Goal: Task Accomplishment & Management: Manage account settings

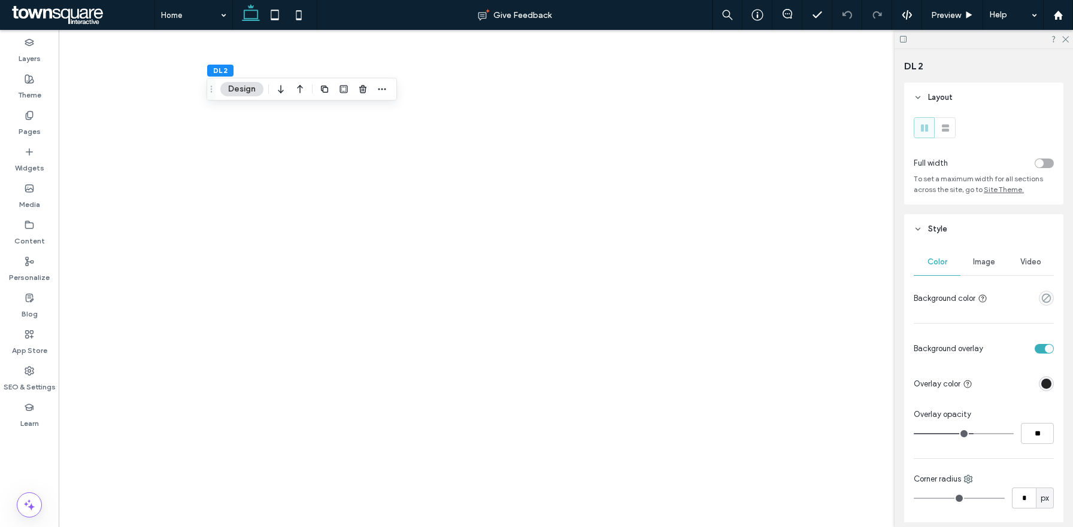
click at [981, 263] on span "Image" at bounding box center [984, 262] width 22 height 10
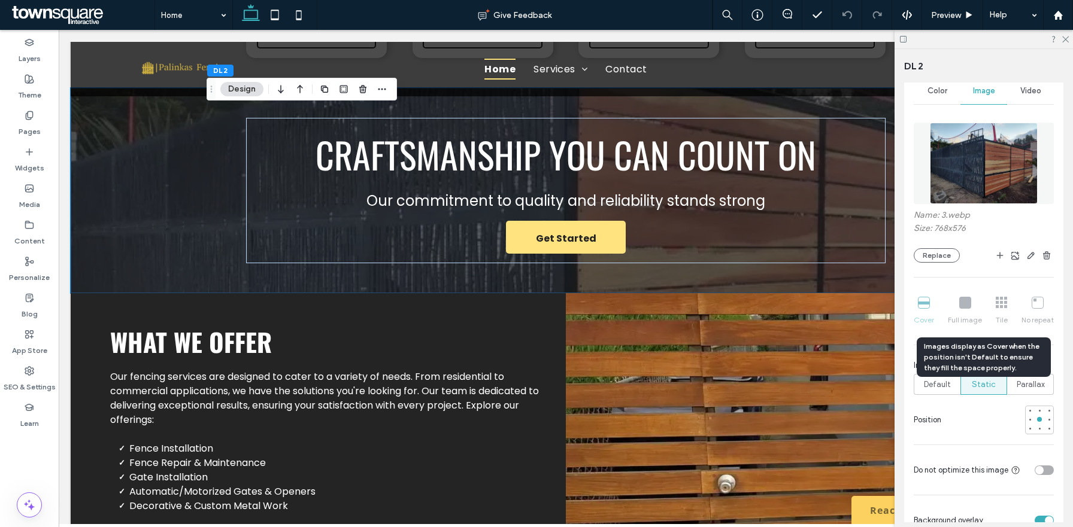
scroll to position [172, 0]
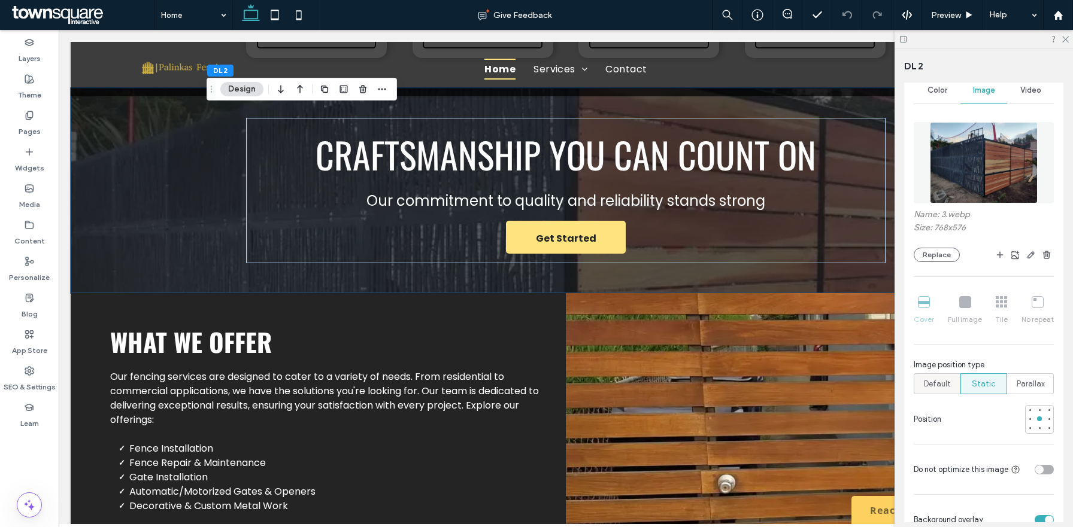
click at [939, 388] on span "Default" at bounding box center [937, 384] width 27 height 12
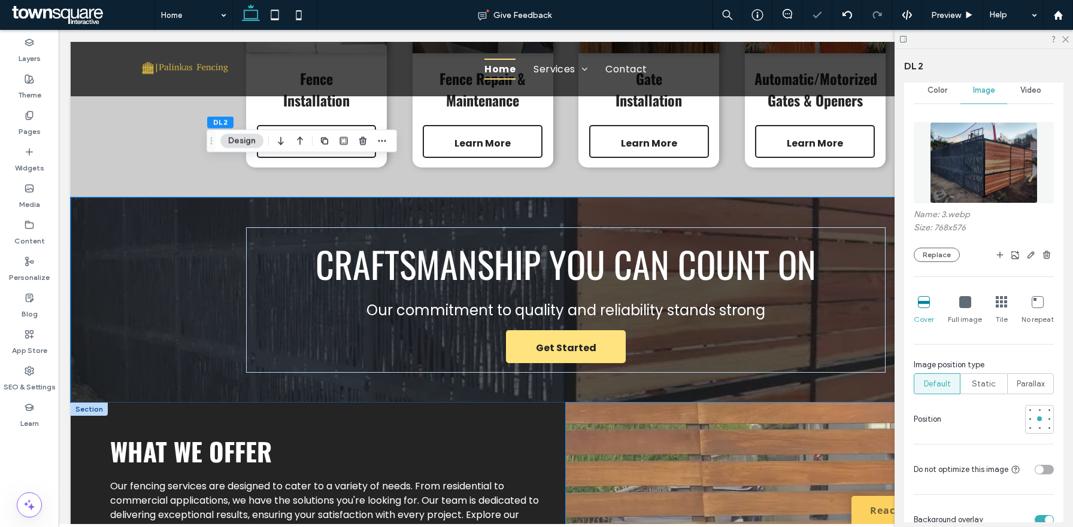
scroll to position [1160, 0]
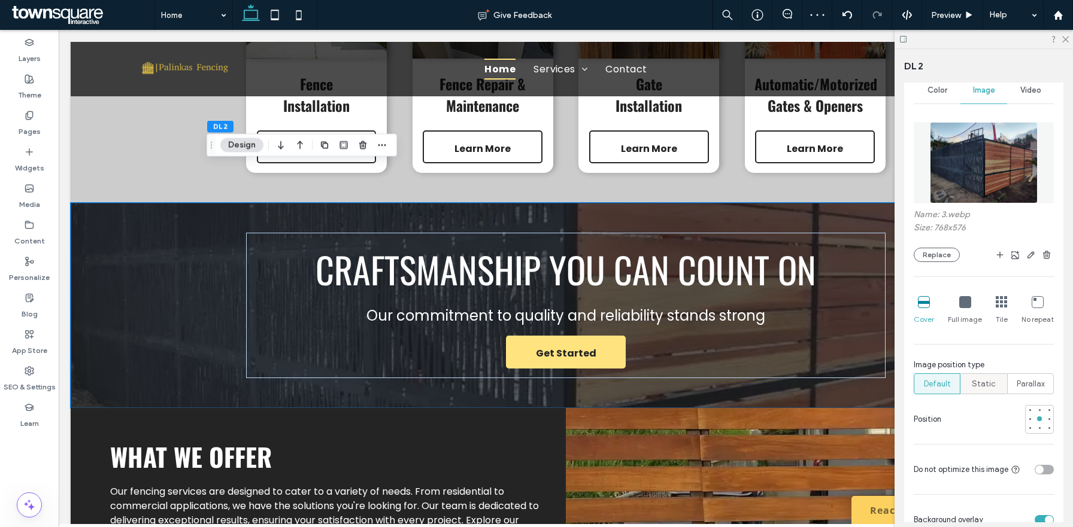
click at [983, 381] on span "Static" at bounding box center [983, 384] width 24 height 12
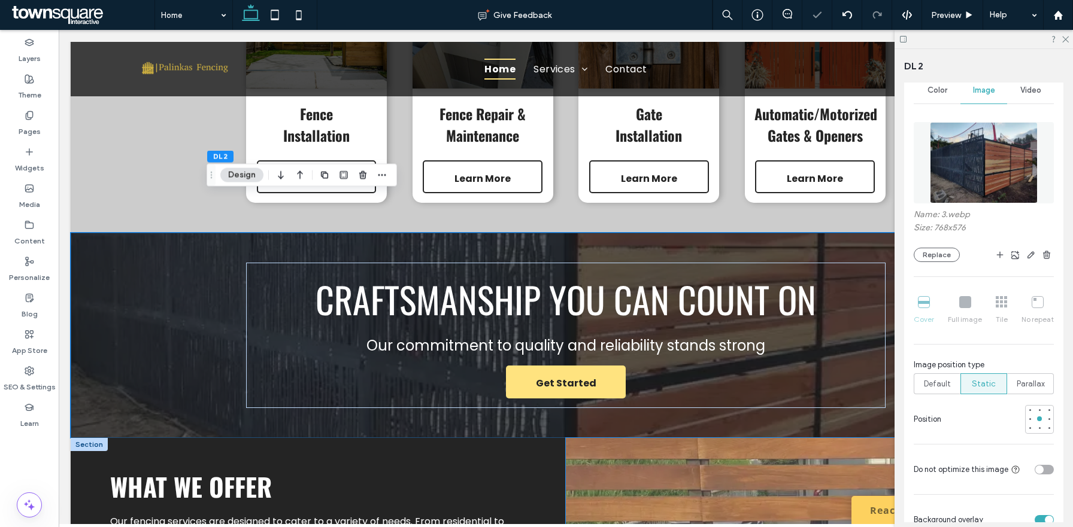
scroll to position [1131, 0]
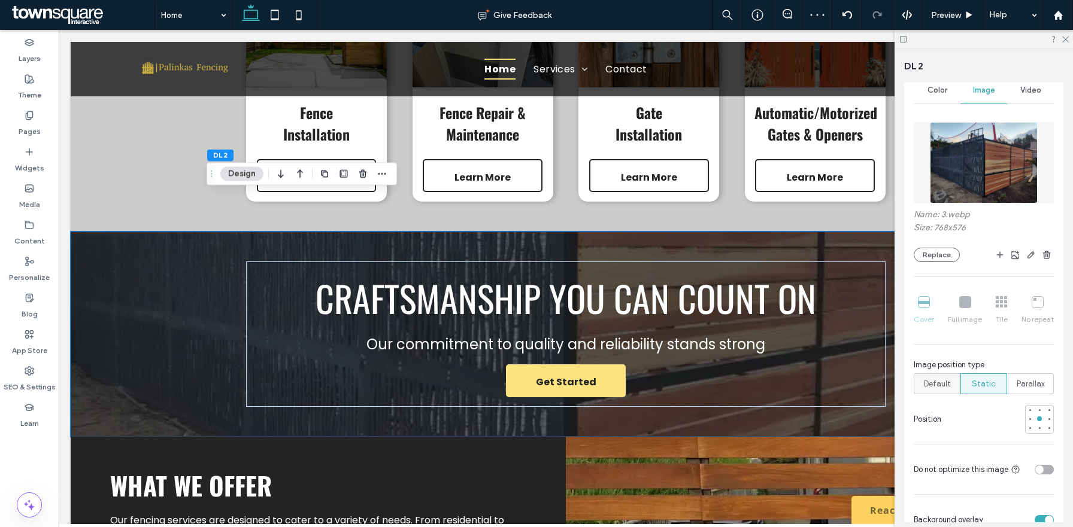
click at [942, 391] on div "Default" at bounding box center [936, 384] width 31 height 20
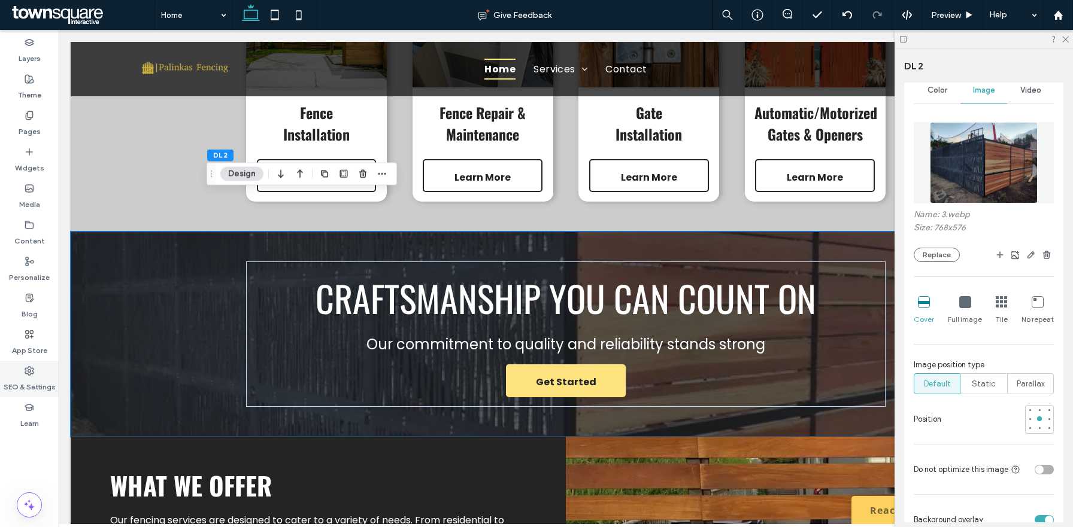
click at [29, 377] on label "SEO & Settings" at bounding box center [30, 384] width 52 height 17
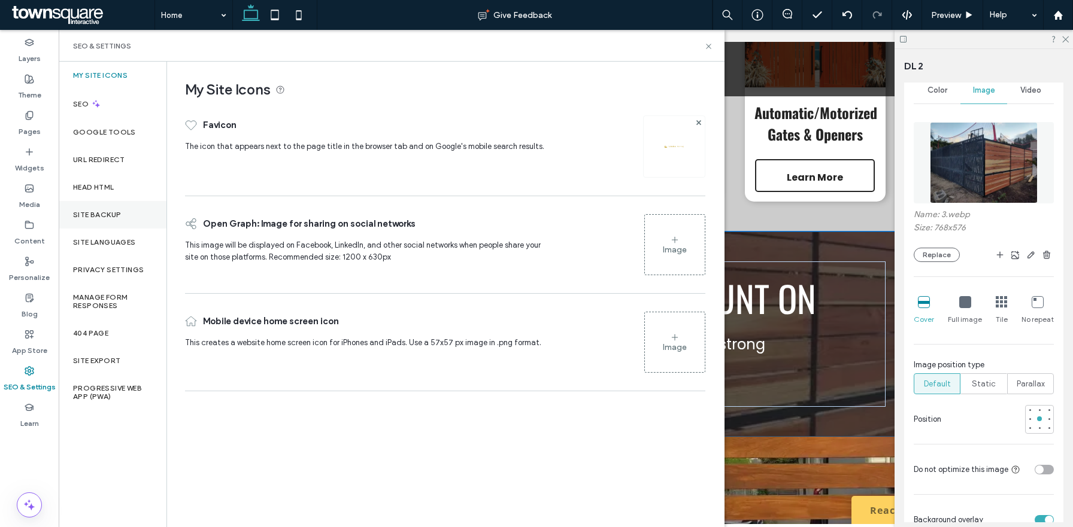
click at [116, 215] on label "Site Backup" at bounding box center [97, 215] width 48 height 8
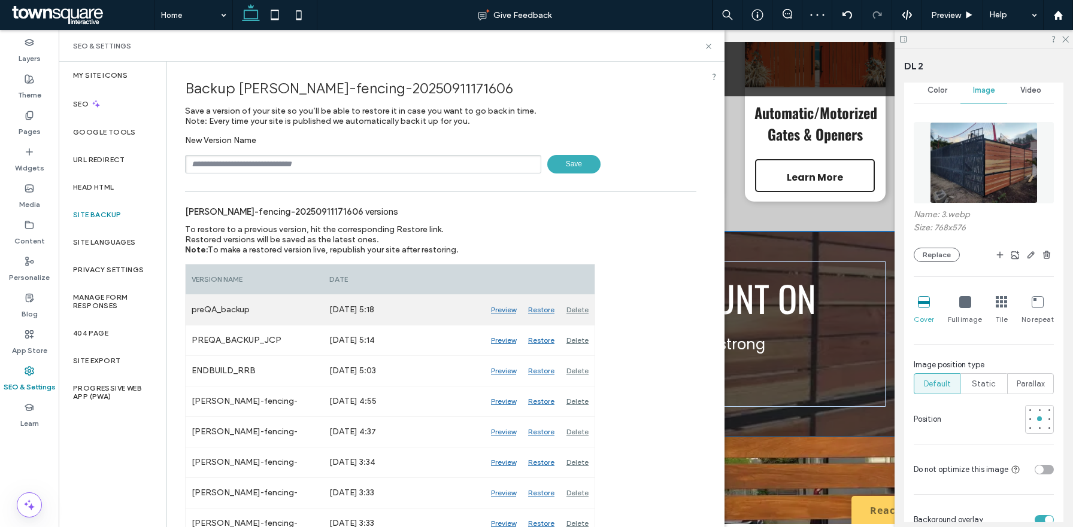
click at [495, 314] on div "Preview" at bounding box center [503, 310] width 37 height 30
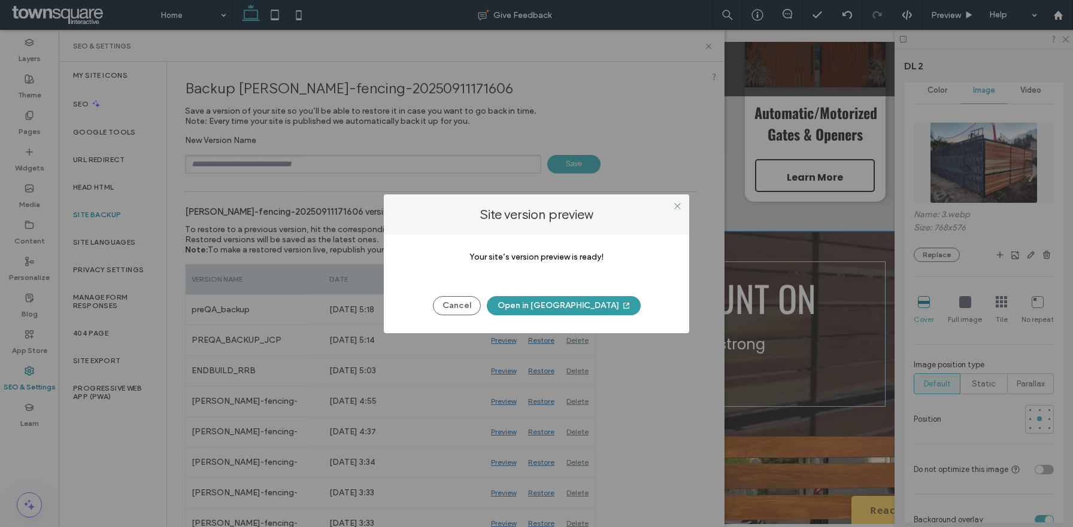
click at [552, 308] on button "Open in [GEOGRAPHIC_DATA]" at bounding box center [564, 305] width 154 height 19
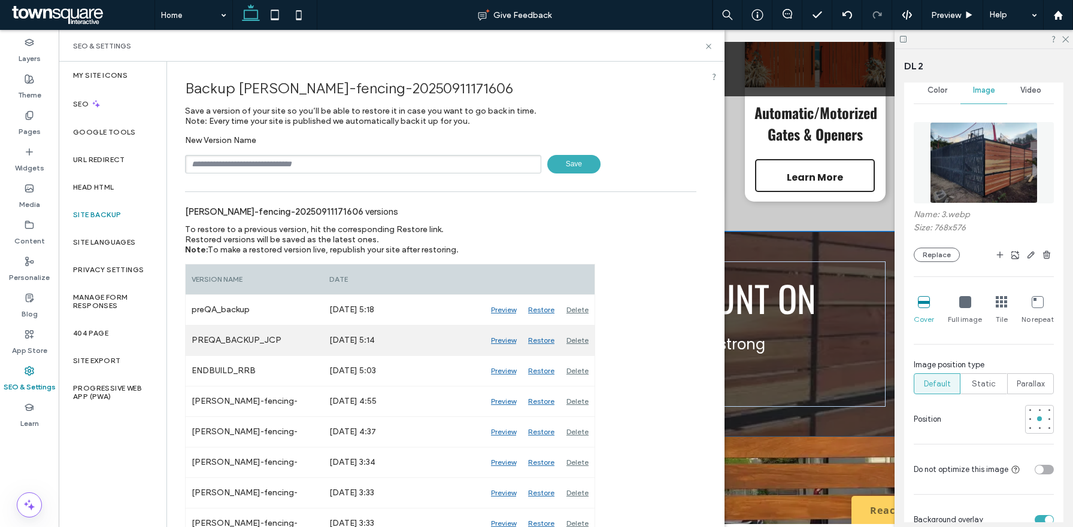
click at [506, 343] on div "Preview" at bounding box center [503, 341] width 37 height 30
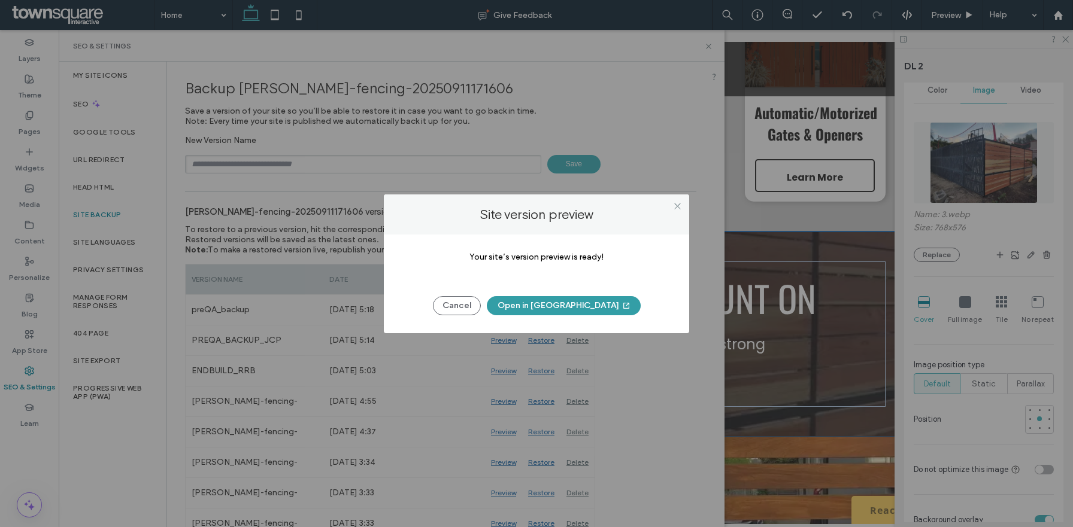
click at [551, 308] on button "Open in [GEOGRAPHIC_DATA]" at bounding box center [564, 305] width 154 height 19
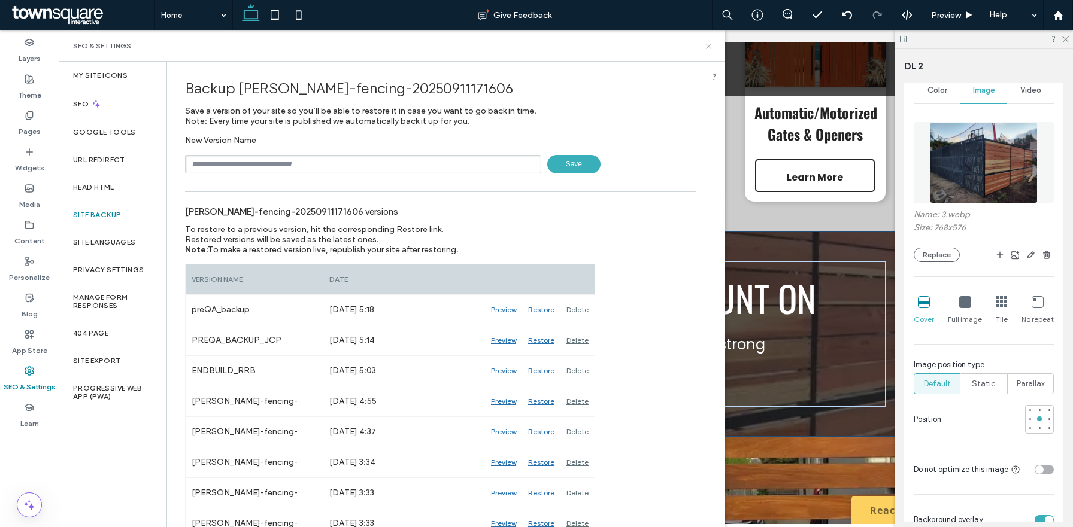
click at [706, 45] on icon at bounding box center [708, 46] width 9 height 9
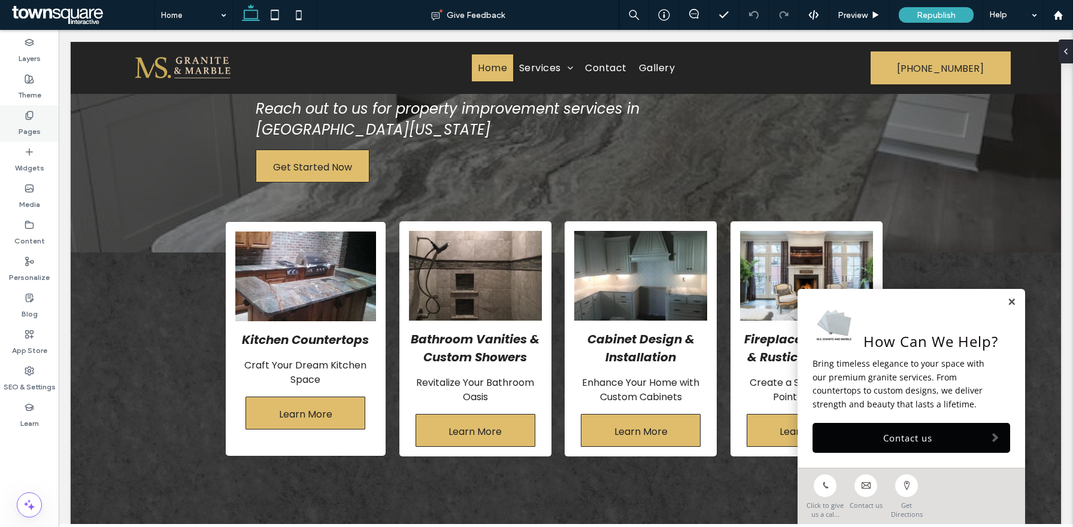
click at [29, 120] on label "Pages" at bounding box center [30, 128] width 22 height 17
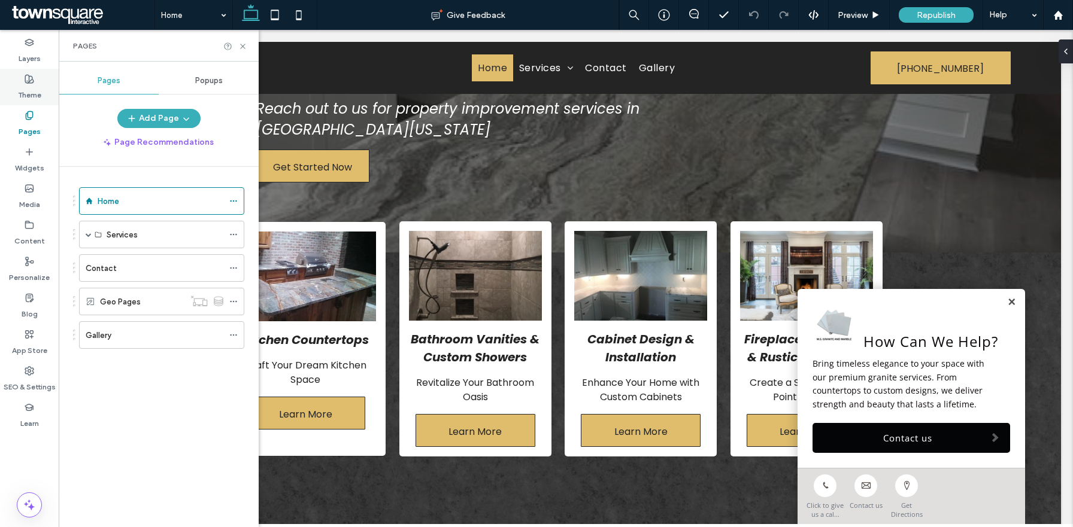
click at [30, 95] on label "Theme" at bounding box center [29, 92] width 23 height 17
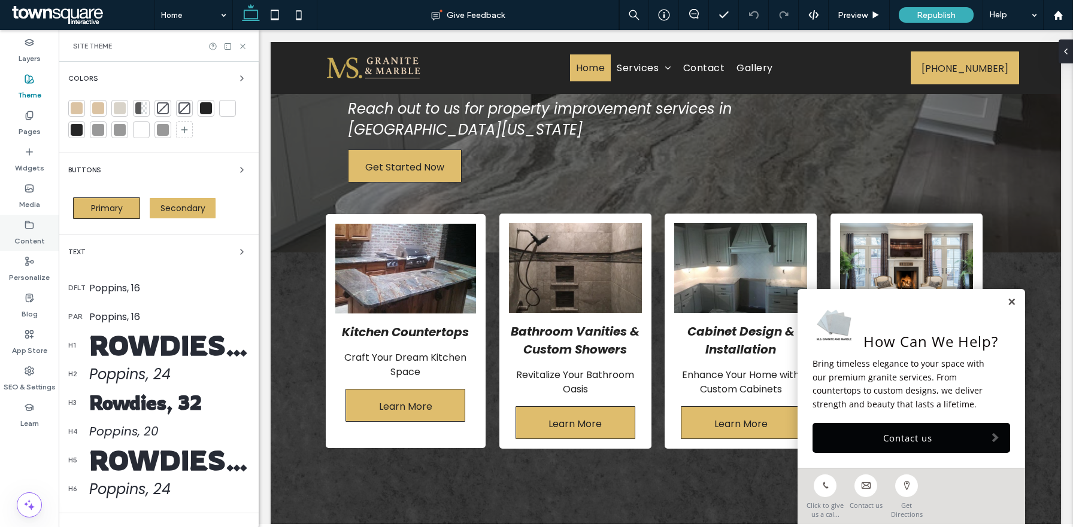
click at [31, 226] on icon at bounding box center [30, 225] width 10 height 10
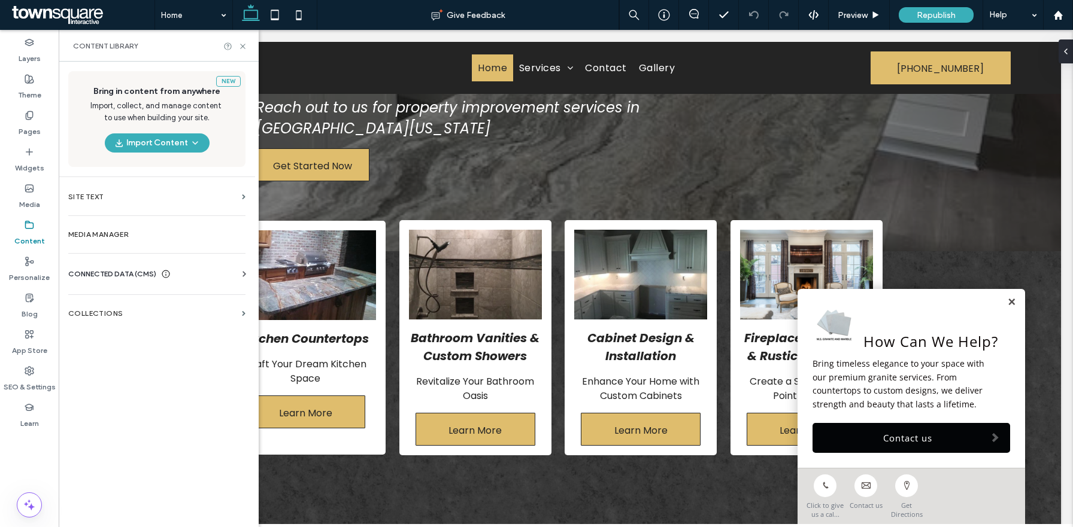
scroll to position [269, 0]
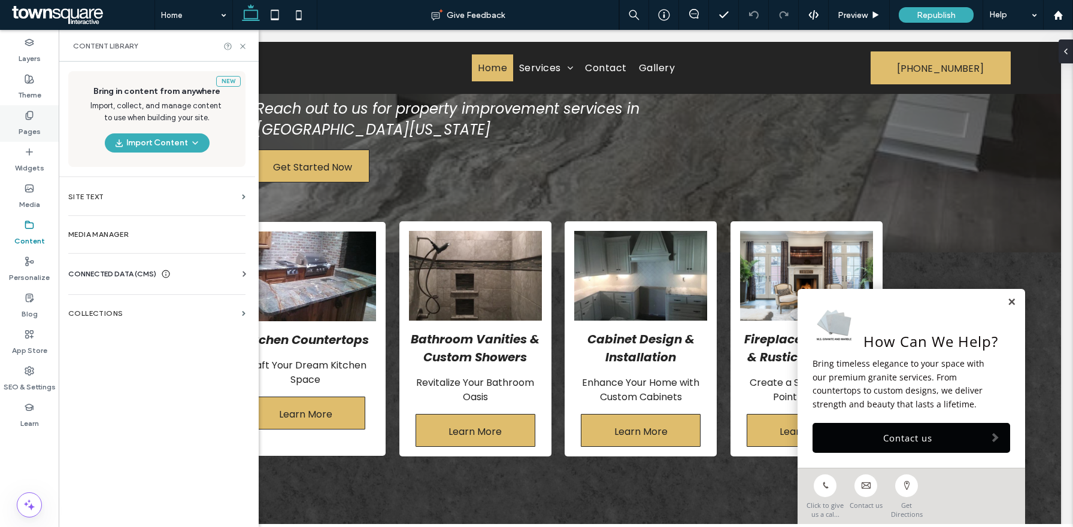
click at [38, 120] on label "Pages" at bounding box center [30, 128] width 22 height 17
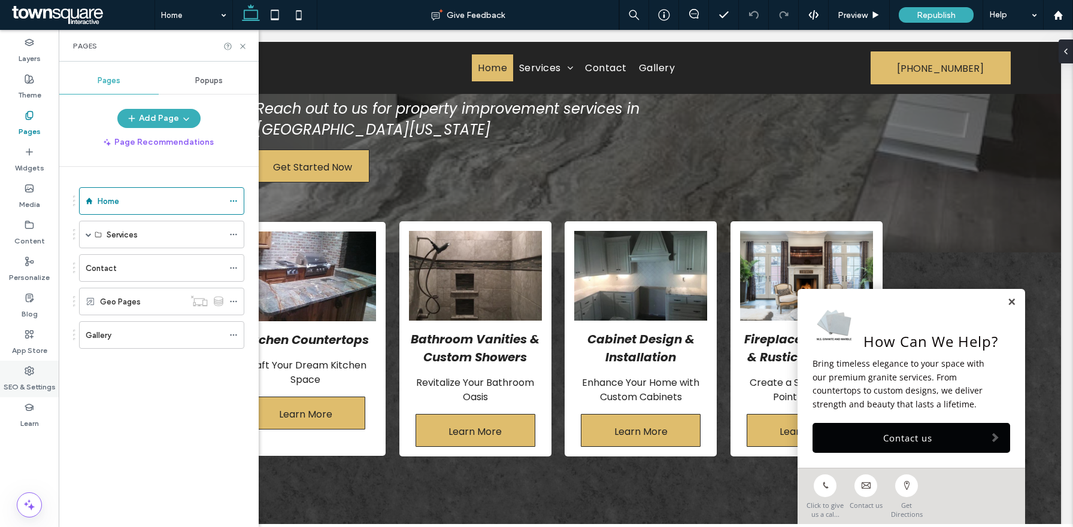
click at [37, 370] on div "SEO & Settings" at bounding box center [29, 379] width 59 height 37
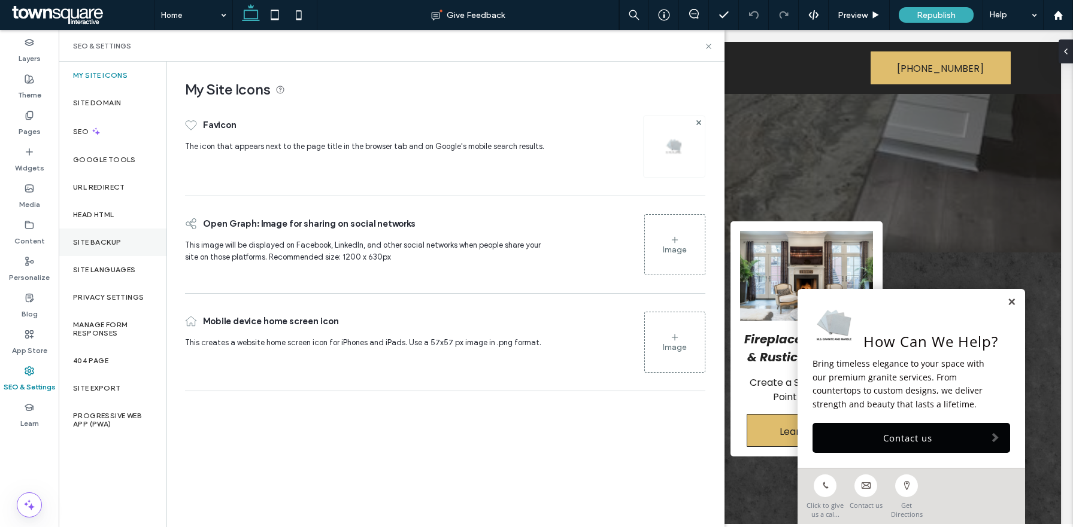
click at [110, 239] on label "Site Backup" at bounding box center [97, 242] width 48 height 8
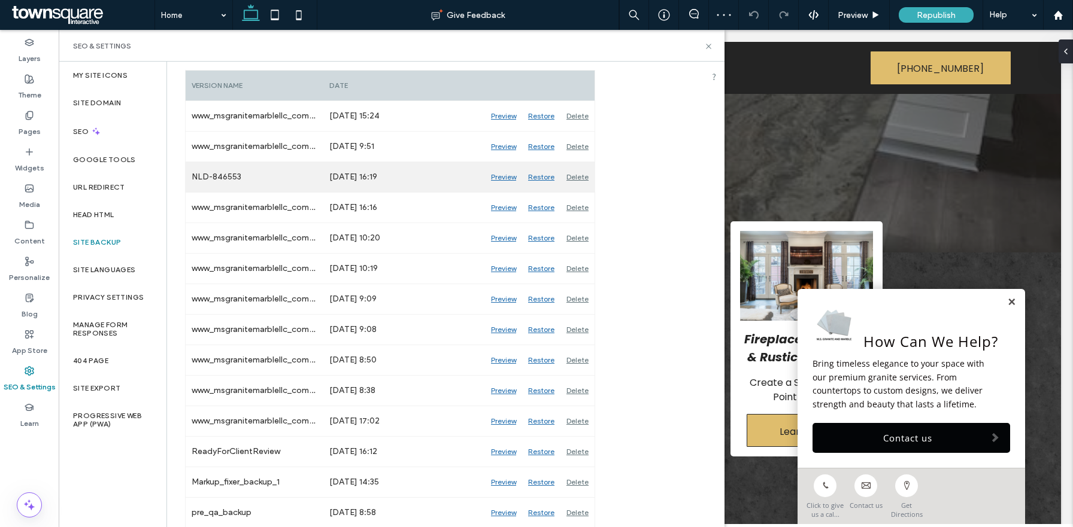
scroll to position [223, 0]
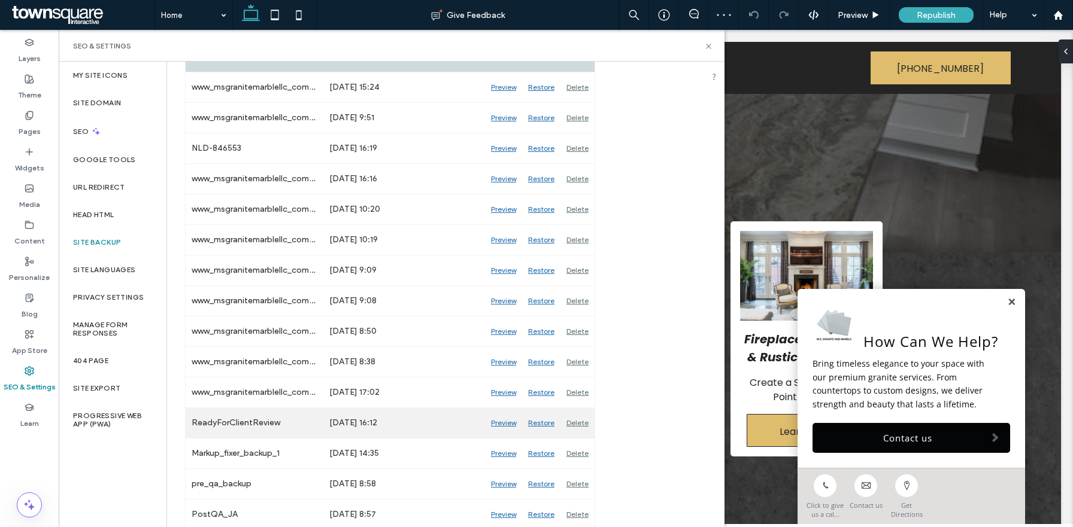
click at [508, 425] on div "Preview" at bounding box center [503, 423] width 37 height 30
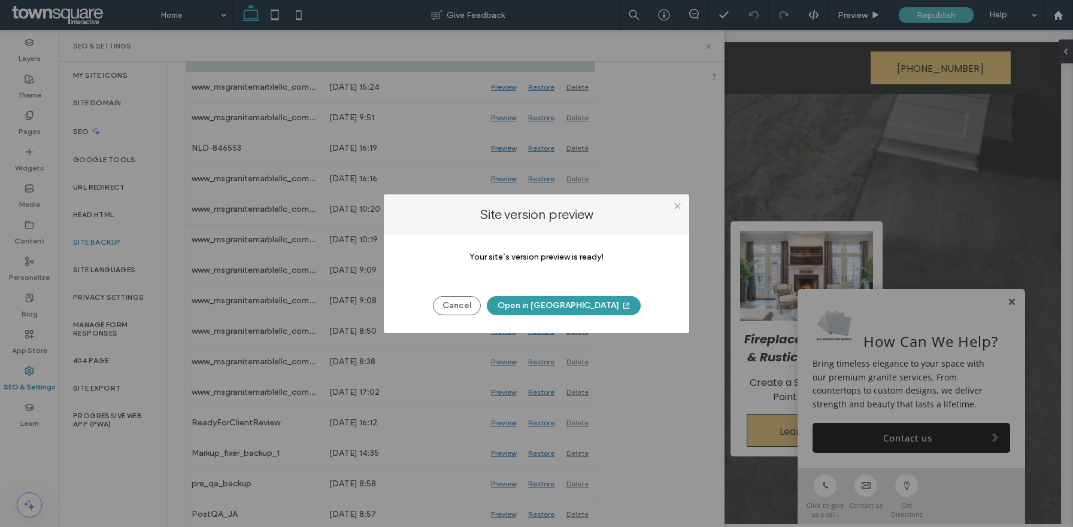
click at [555, 305] on button "Open in [GEOGRAPHIC_DATA]" at bounding box center [564, 305] width 154 height 19
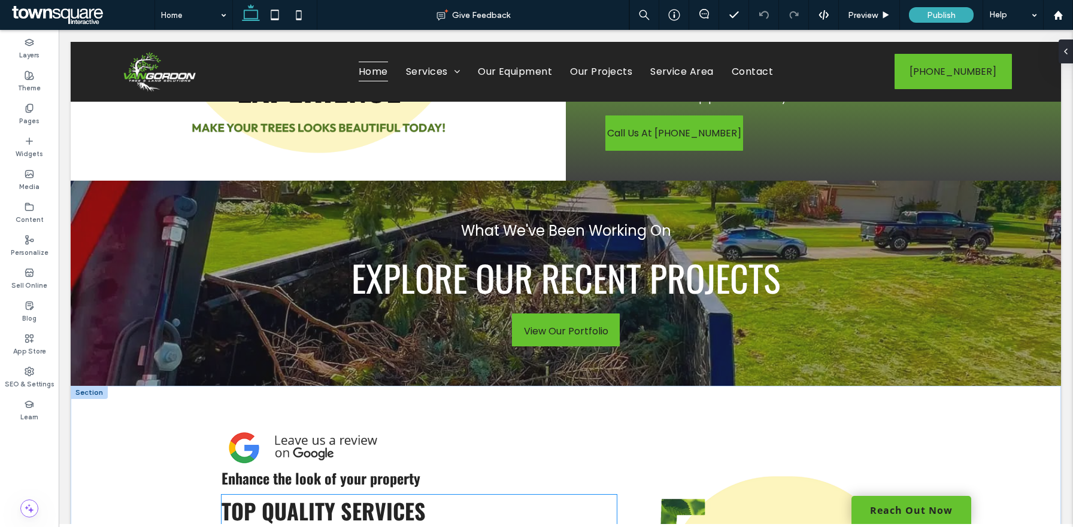
scroll to position [1616, 0]
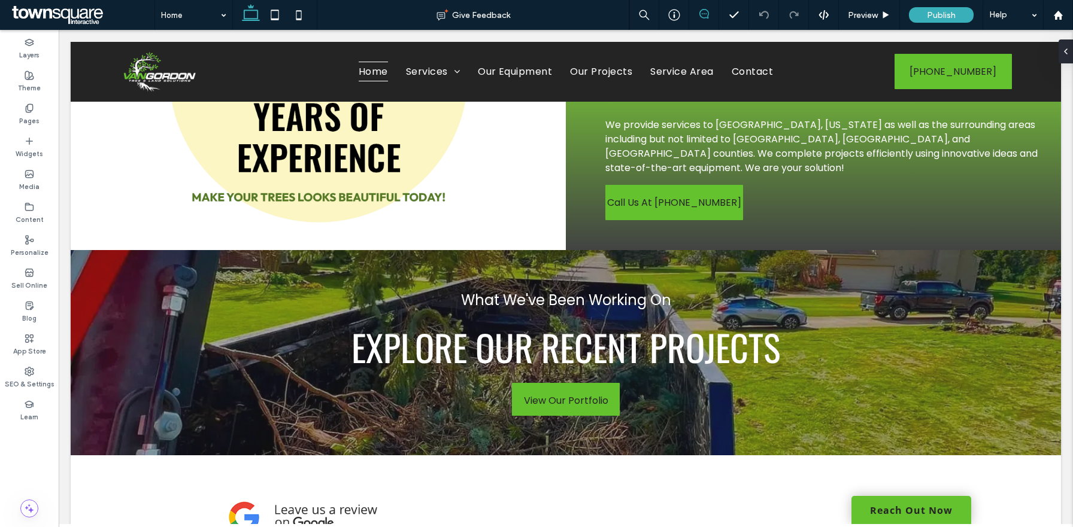
click at [710, 11] on span at bounding box center [703, 14] width 29 height 10
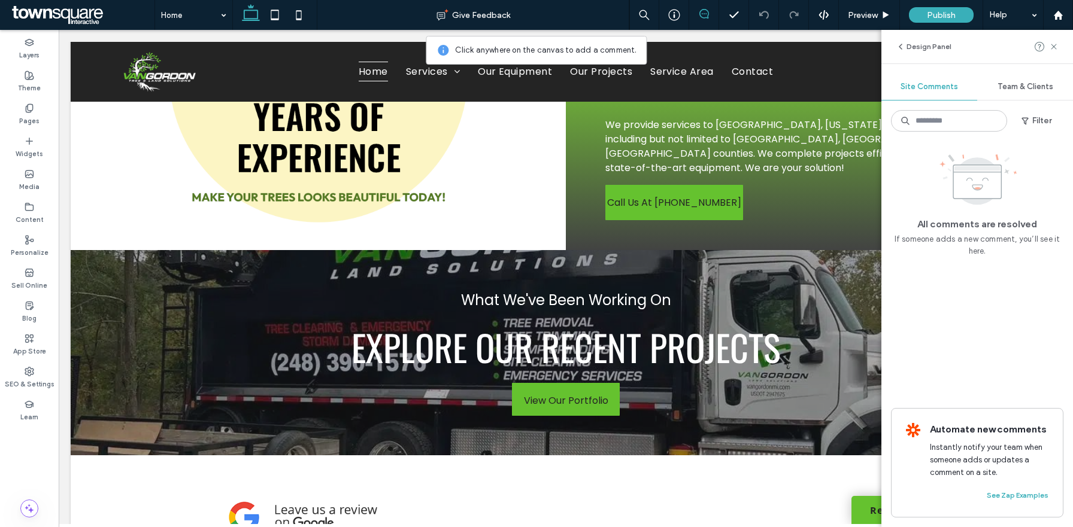
click at [1016, 85] on span "Team & Clients" at bounding box center [1025, 87] width 56 height 10
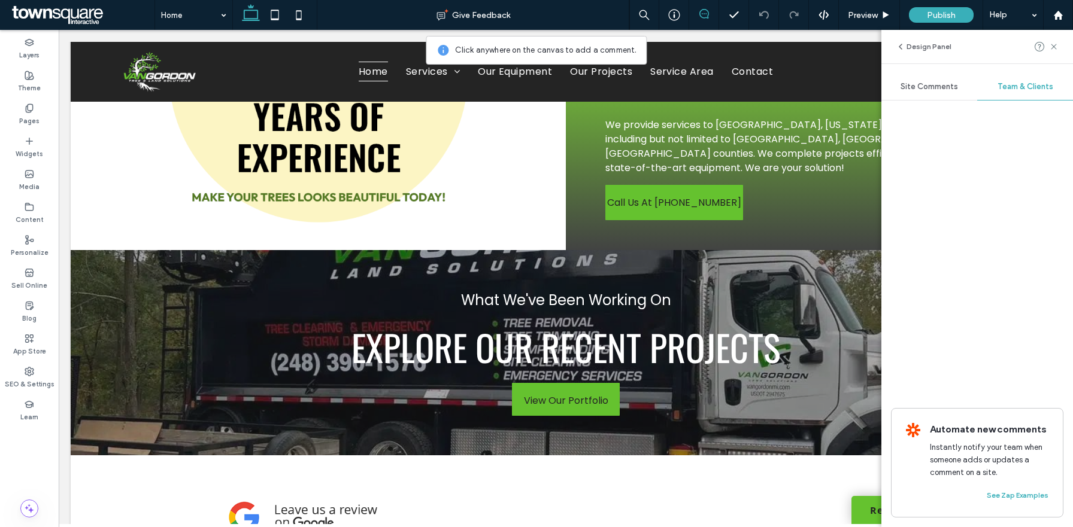
click at [917, 89] on span "Site Comments" at bounding box center [928, 87] width 57 height 10
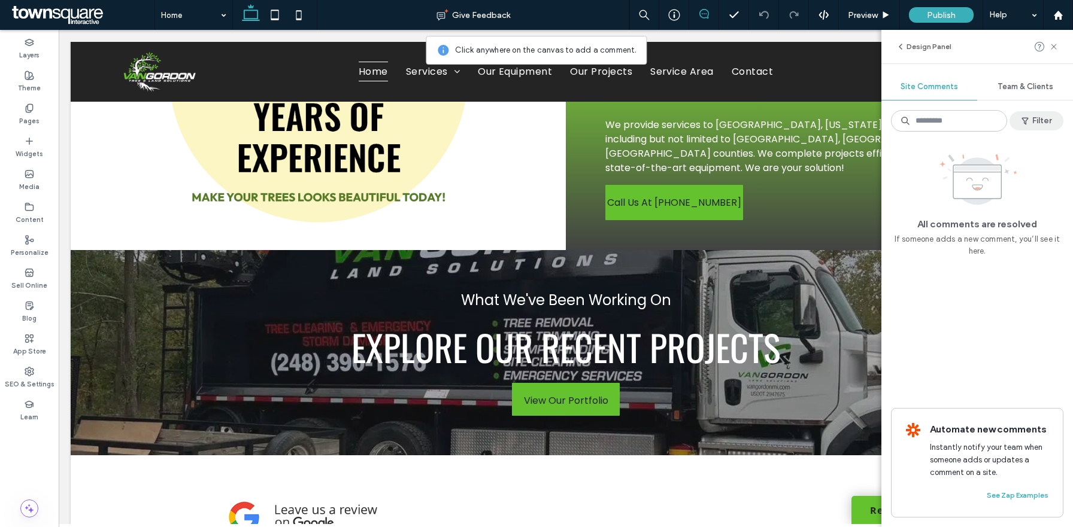
click at [1031, 121] on span "button" at bounding box center [1026, 121] width 12 height 18
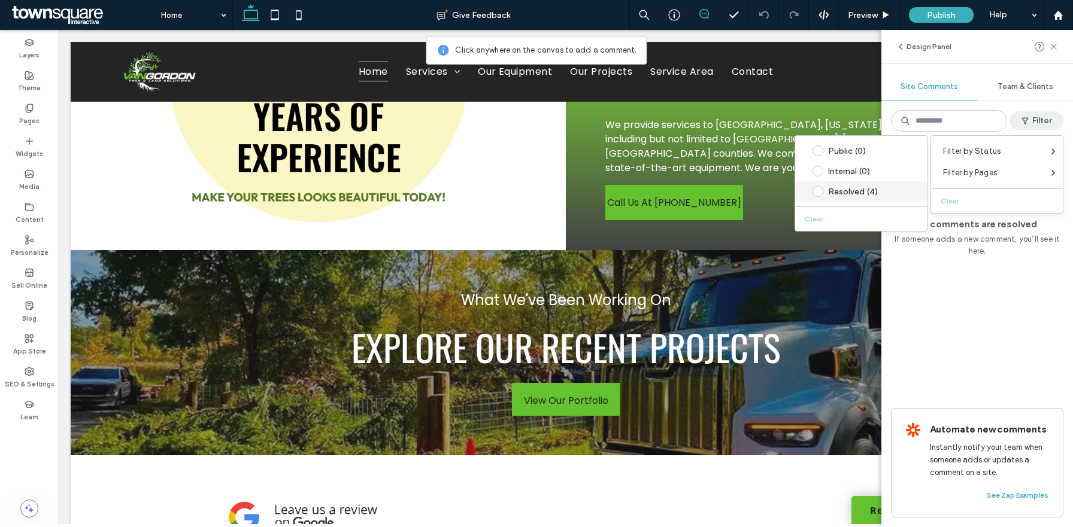
click at [833, 196] on label "Resolved (4)" at bounding box center [858, 191] width 108 height 11
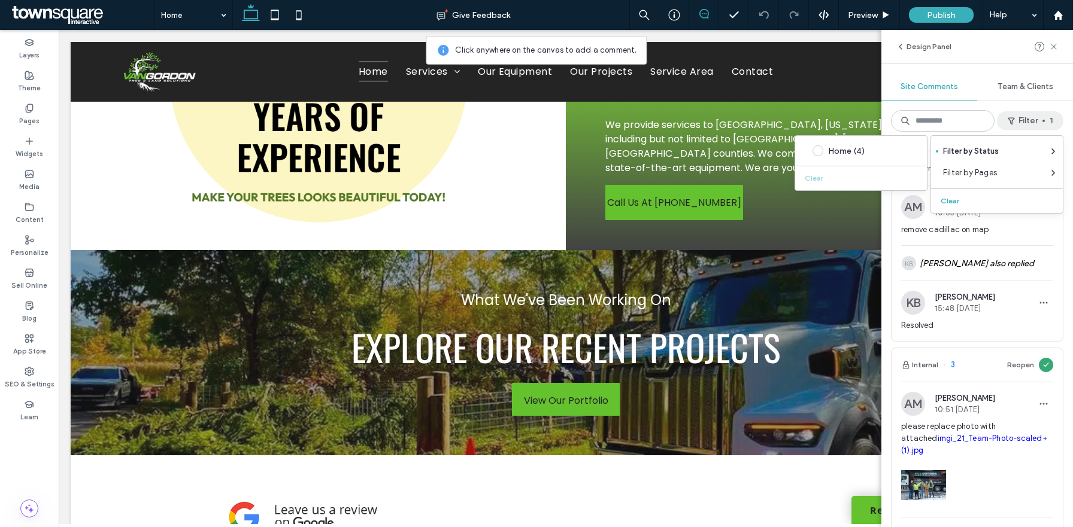
click at [1066, 272] on div "Internal 4 Reopen AM Alexa Mandel 10:53 Sep 12 2025 remove cadillac on map KB K…" at bounding box center [977, 334] width 192 height 386
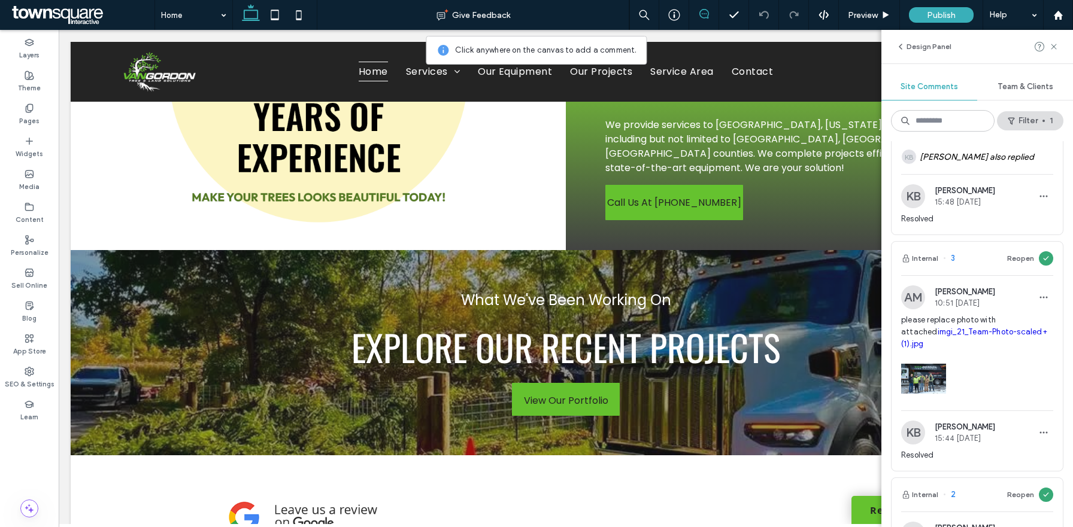
scroll to position [159, 0]
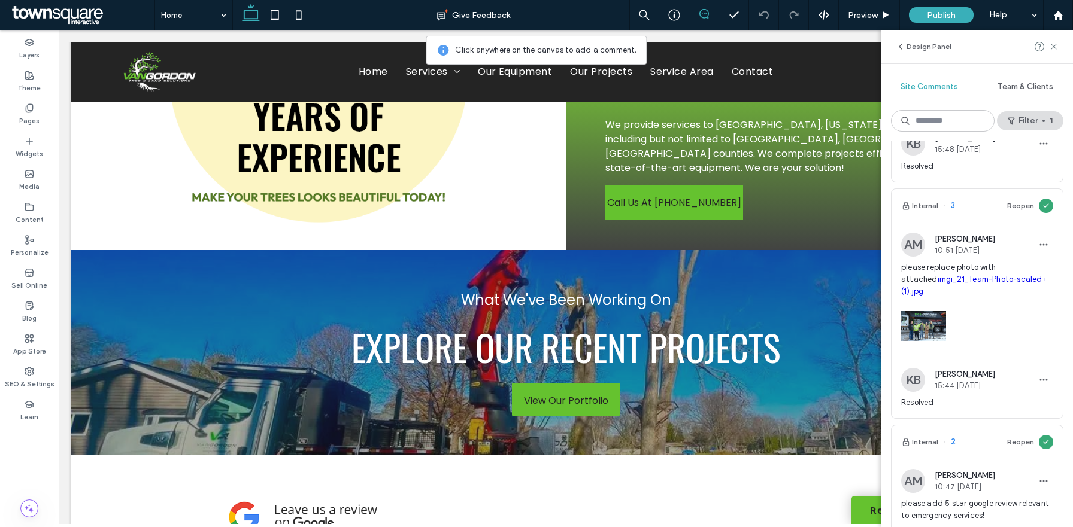
click at [957, 236] on span "Alexa Mandel" at bounding box center [964, 239] width 60 height 9
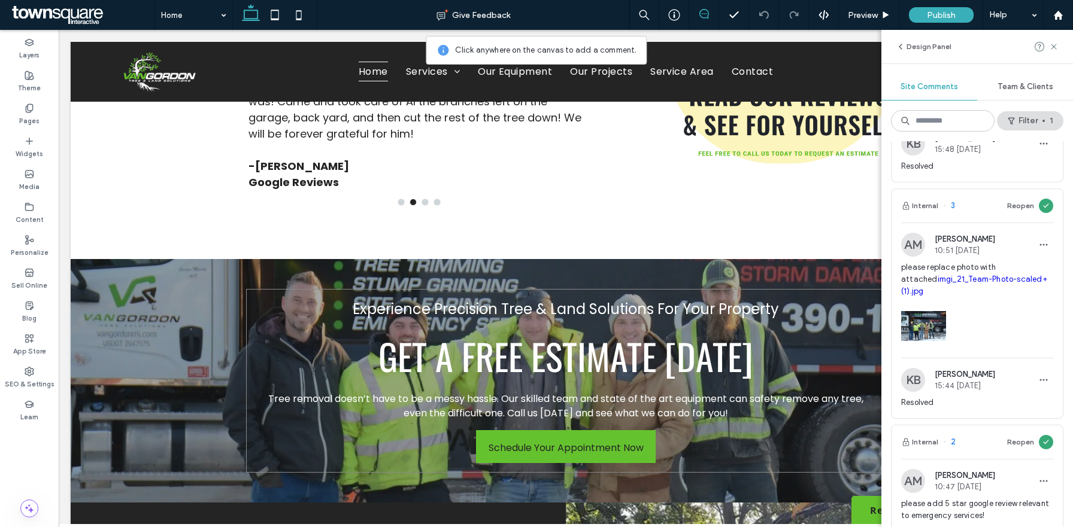
scroll to position [2168, 0]
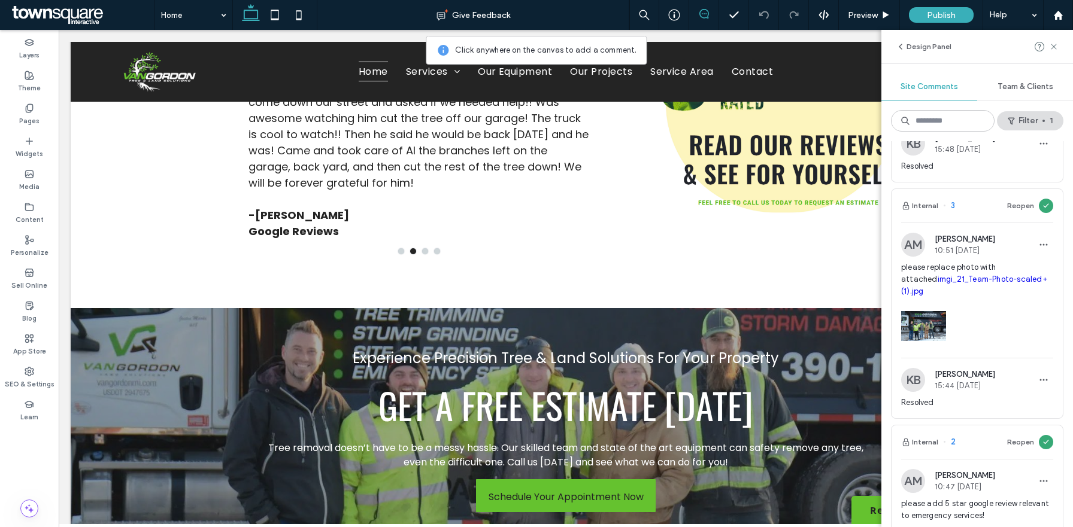
click at [1058, 40] on div "Design Panel" at bounding box center [977, 47] width 192 height 34
click at [1055, 46] on icon at bounding box center [1054, 47] width 10 height 10
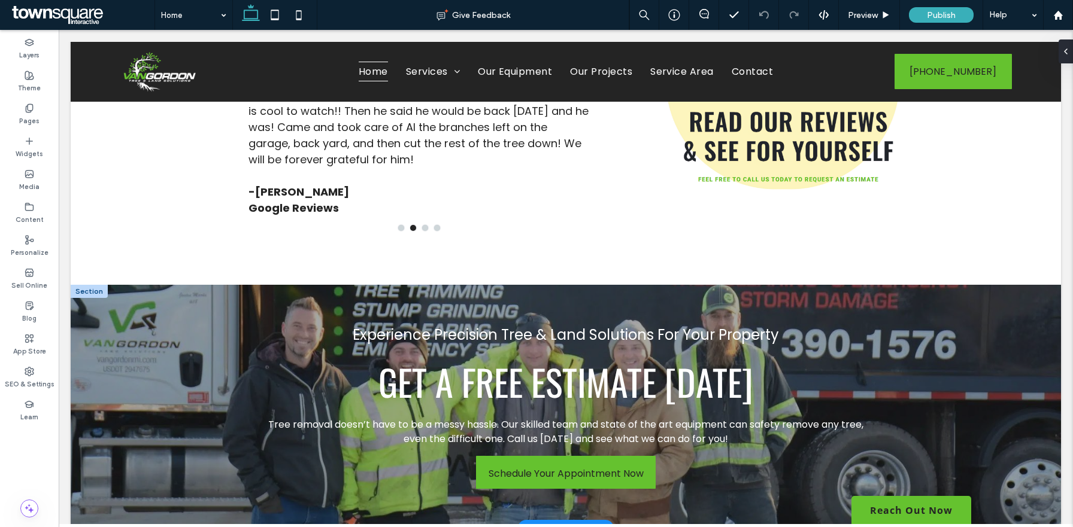
scroll to position [2177, 0]
